Goal: Transaction & Acquisition: Purchase product/service

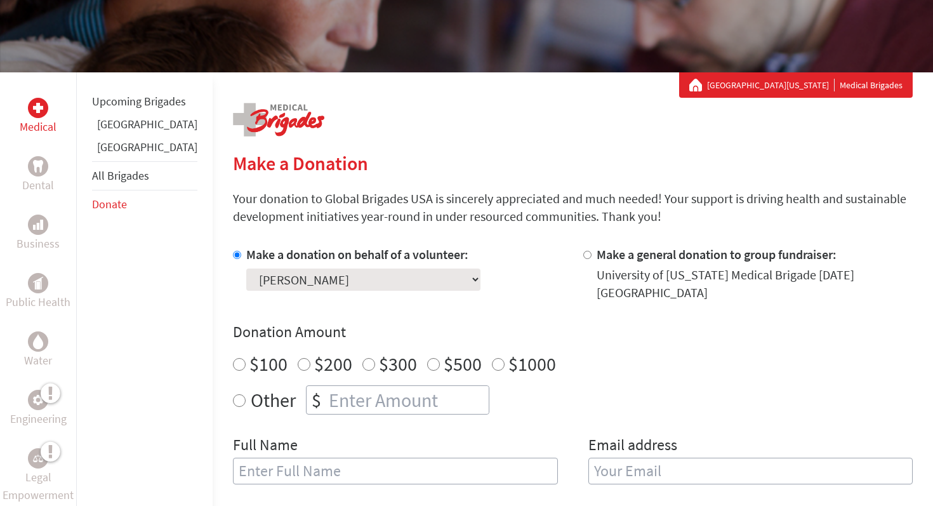
scroll to position [164, 0]
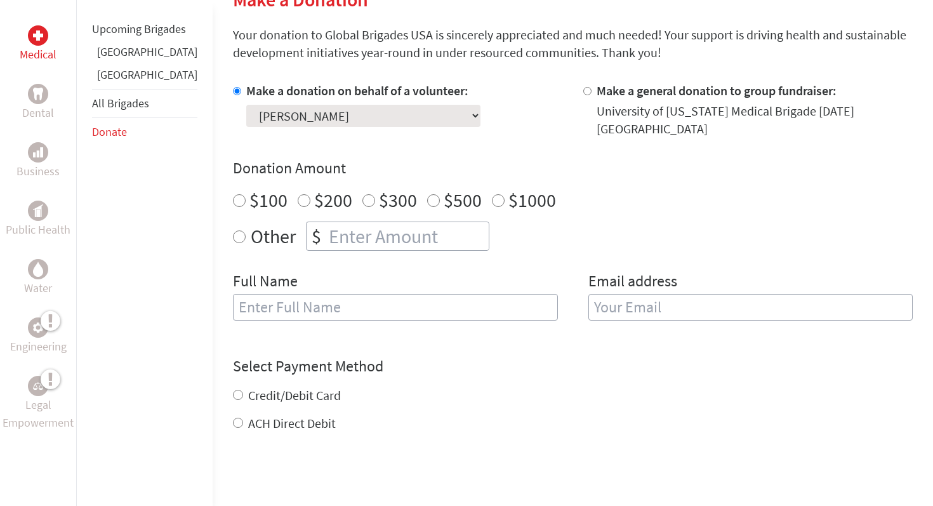
scroll to position [330, 0]
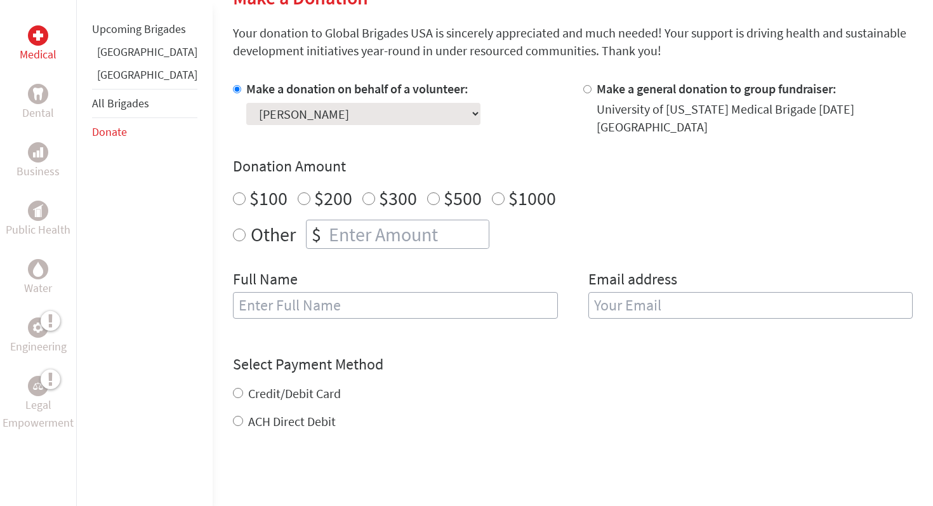
radio input "true"
click at [381, 235] on input "number" at bounding box center [407, 234] width 163 height 28
click at [500, 248] on div "Other $" at bounding box center [573, 234] width 680 height 29
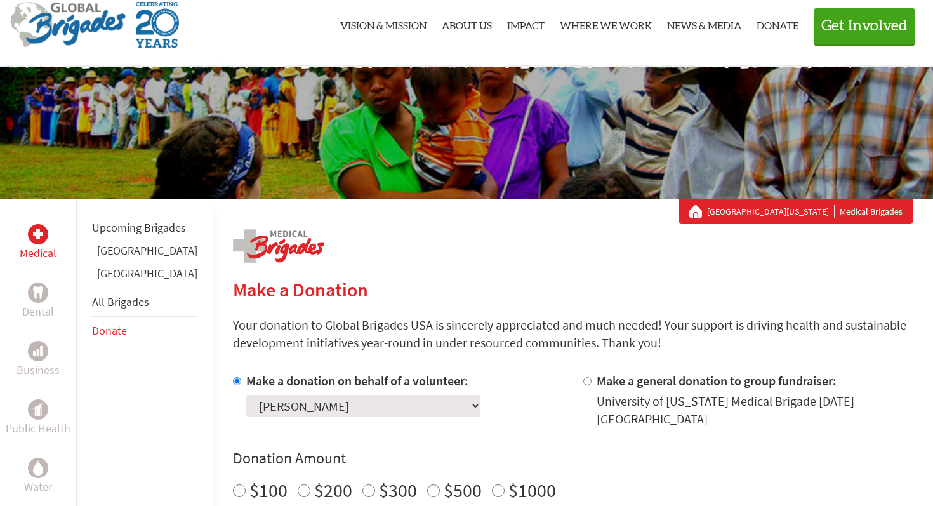
scroll to position [0, 0]
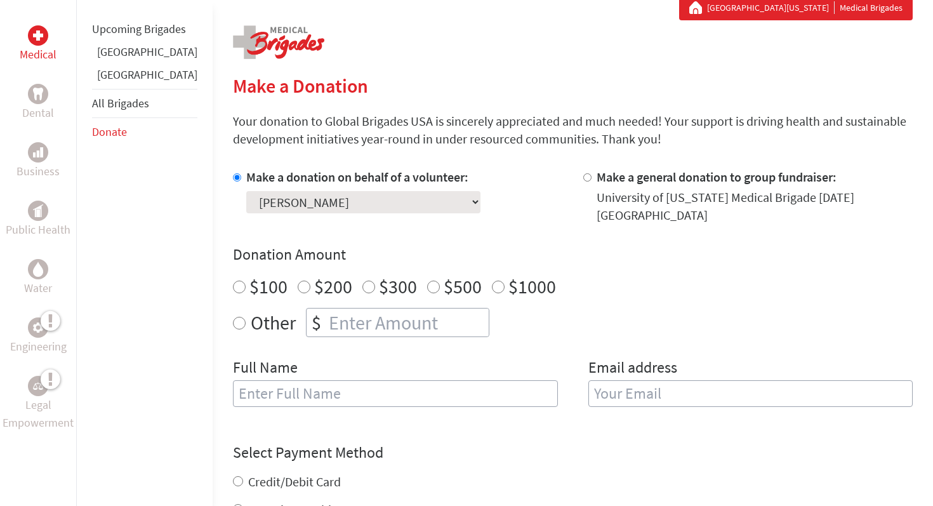
scroll to position [245, 0]
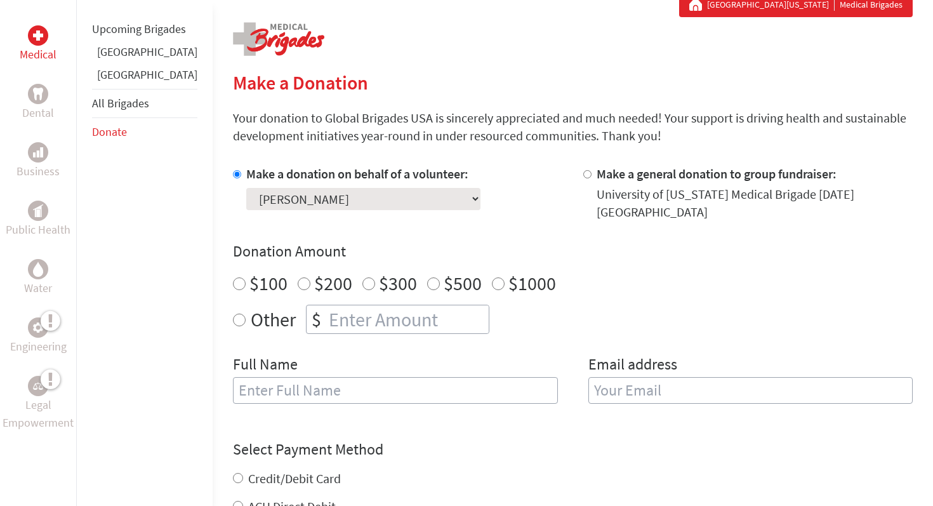
click at [584, 173] on input "Make a general donation to group fundraiser:" at bounding box center [588, 174] width 8 height 8
radio input "true"
click at [233, 175] on input "Make a donation on behalf of a volunteer:" at bounding box center [237, 174] width 8 height 8
radio input "true"
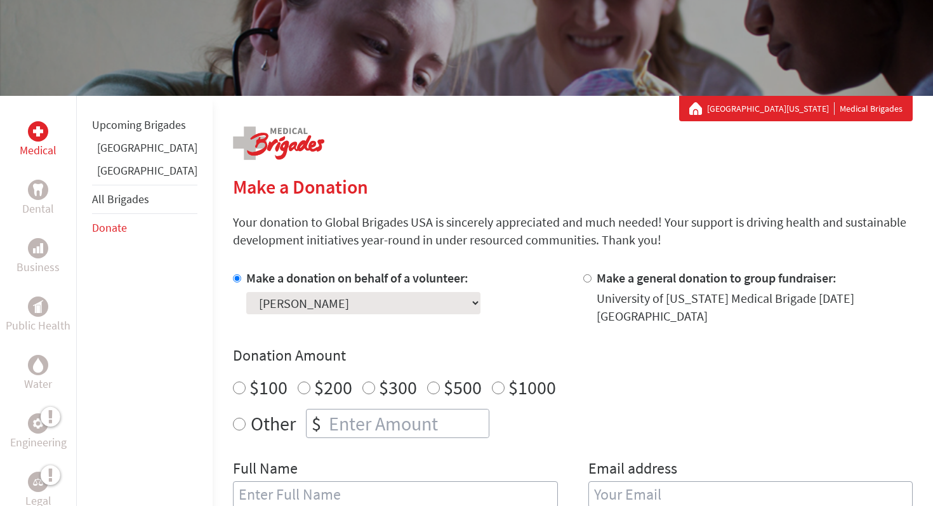
scroll to position [138, 0]
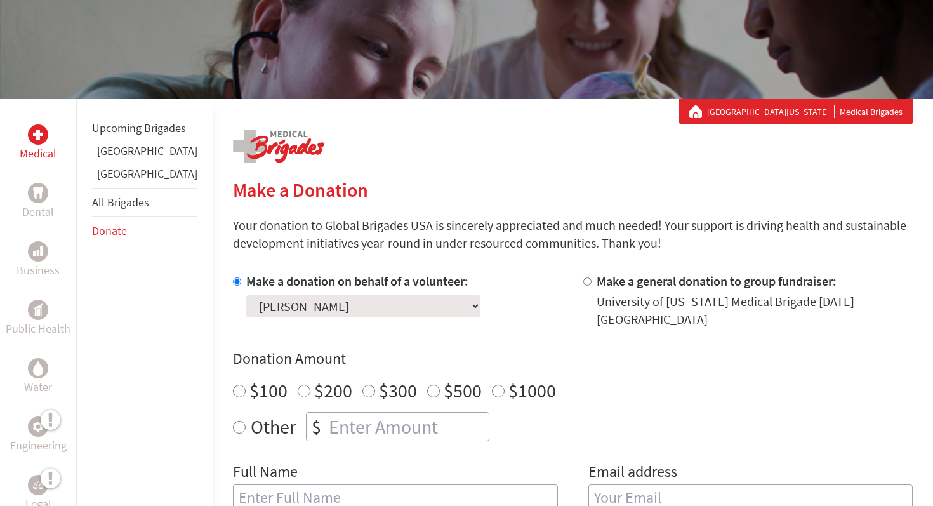
click at [753, 112] on link "[GEOGRAPHIC_DATA][US_STATE]" at bounding box center [771, 111] width 128 height 13
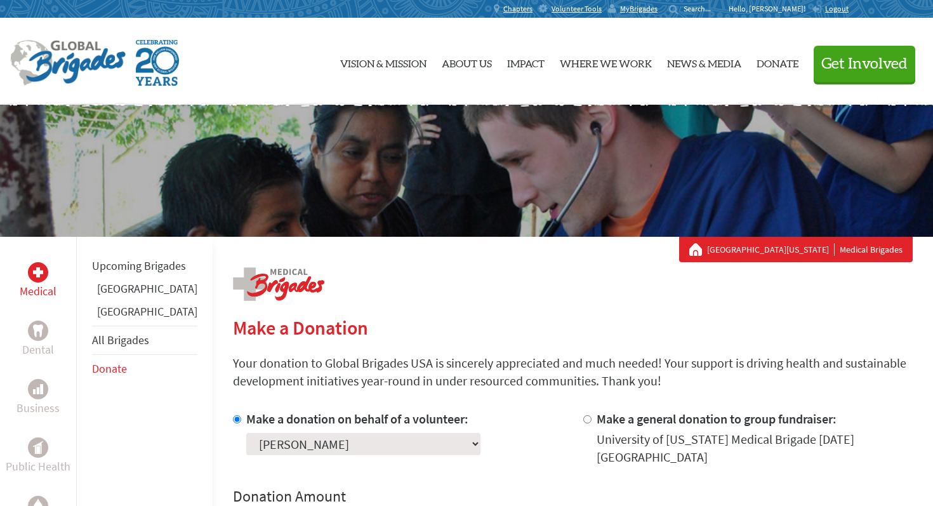
click at [121, 319] on link "[GEOGRAPHIC_DATA]" at bounding box center [147, 311] width 100 height 15
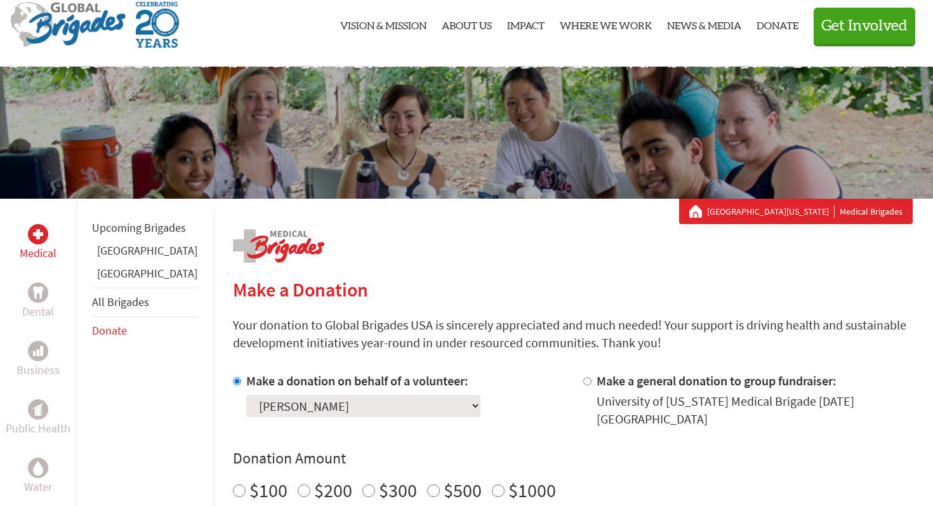
scroll to position [37, 0]
